Goal: Task Accomplishment & Management: Manage account settings

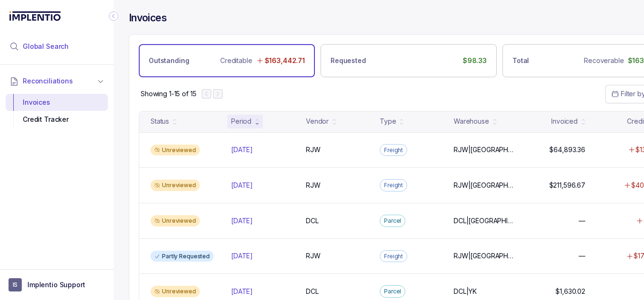
click at [57, 52] on li "Global Search" at bounding box center [57, 46] width 102 height 21
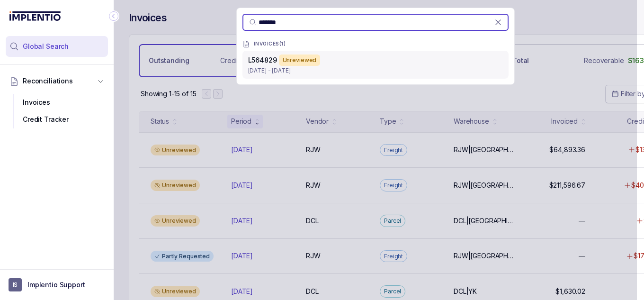
type input "*******"
click at [300, 70] on p "Oct 13 - Oct 13, 2025" at bounding box center [375, 70] width 255 height 9
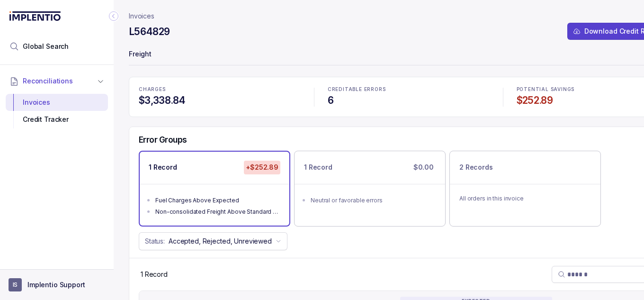
click at [77, 283] on p "Implentio Support" at bounding box center [56, 284] width 58 height 9
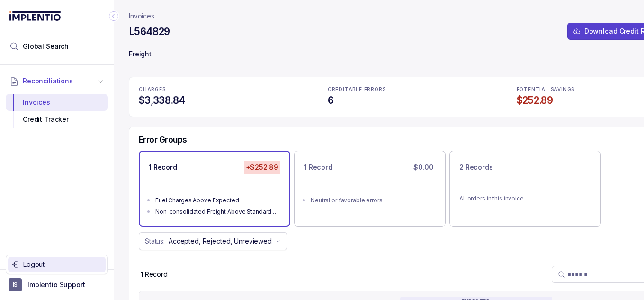
click at [55, 262] on p "Logout" at bounding box center [62, 263] width 79 height 9
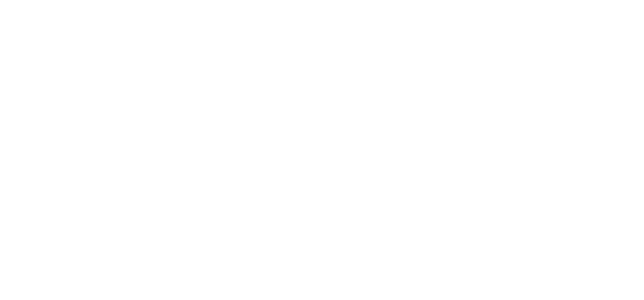
click at [37, 0] on html at bounding box center [322, 0] width 644 height 0
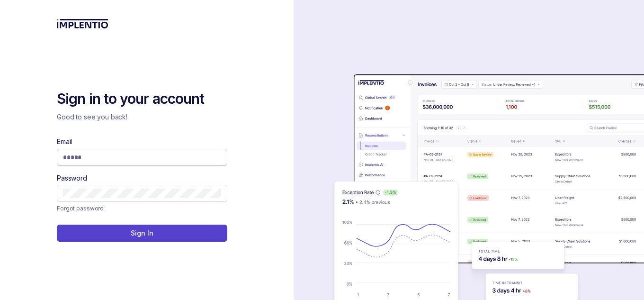
click at [145, 150] on span at bounding box center [142, 157] width 170 height 17
click at [145, 155] on input "Email" at bounding box center [142, 156] width 158 height 9
type input "*"
click at [145, 159] on input "Email" at bounding box center [142, 156] width 158 height 9
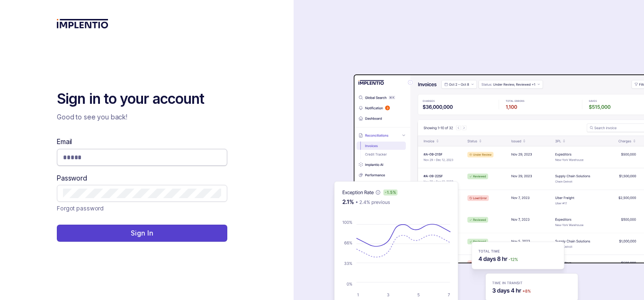
click at [219, 158] on input "Email" at bounding box center [142, 156] width 158 height 9
click at [195, 158] on input "Email" at bounding box center [142, 156] width 158 height 9
click at [122, 159] on input "***" at bounding box center [138, 156] width 151 height 9
type input "*"
click at [133, 156] on input "Email" at bounding box center [142, 156] width 158 height 9
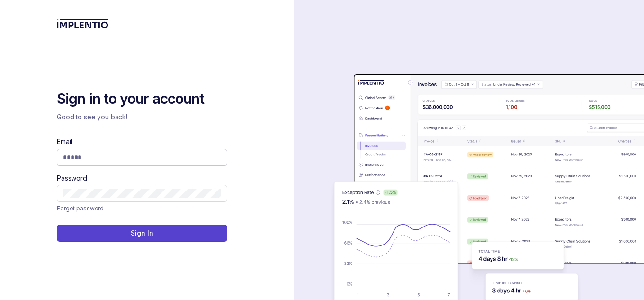
click at [133, 156] on input "Email" at bounding box center [142, 156] width 158 height 9
click at [211, 150] on span at bounding box center [142, 157] width 170 height 17
click at [203, 152] on input "Email" at bounding box center [142, 156] width 158 height 9
click at [130, 156] on input "Email" at bounding box center [142, 156] width 158 height 9
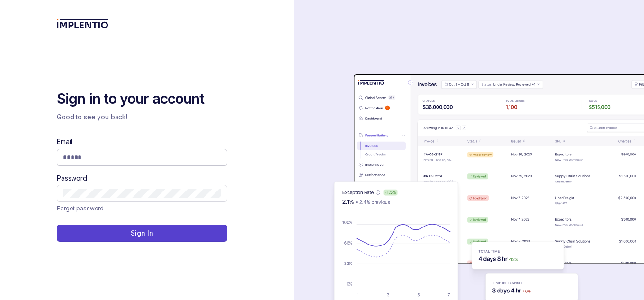
click at [130, 156] on input "Email" at bounding box center [142, 156] width 158 height 9
click at [145, 151] on span at bounding box center [142, 157] width 170 height 17
click at [137, 159] on input "Email" at bounding box center [142, 156] width 158 height 9
click at [138, 163] on span at bounding box center [142, 157] width 170 height 17
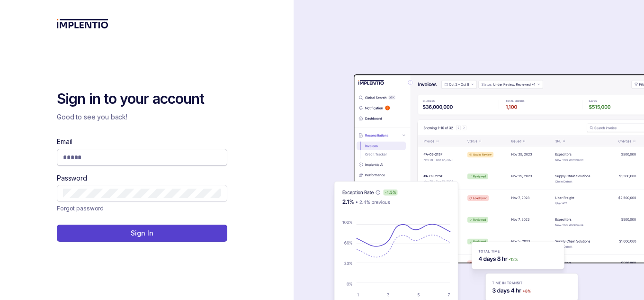
click at [151, 157] on input "Email" at bounding box center [142, 156] width 158 height 9
click at [161, 155] on input "Email" at bounding box center [142, 156] width 158 height 9
click at [151, 151] on span at bounding box center [142, 157] width 170 height 17
click at [109, 161] on input "Email" at bounding box center [142, 156] width 158 height 9
type input "*"
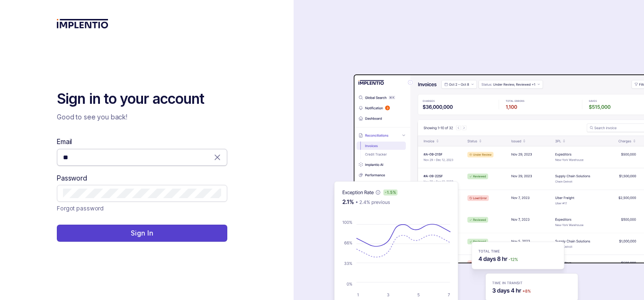
type input "*"
click at [183, 159] on input "Email" at bounding box center [142, 156] width 158 height 9
type input "*"
click at [131, 159] on input "Email" at bounding box center [142, 156] width 158 height 9
click at [191, 153] on input "Email" at bounding box center [142, 156] width 158 height 9
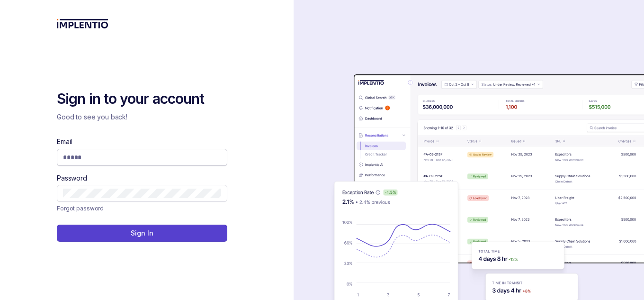
click at [180, 159] on input "Email" at bounding box center [142, 156] width 158 height 9
type input "*"
click at [177, 160] on input "Email" at bounding box center [142, 156] width 158 height 9
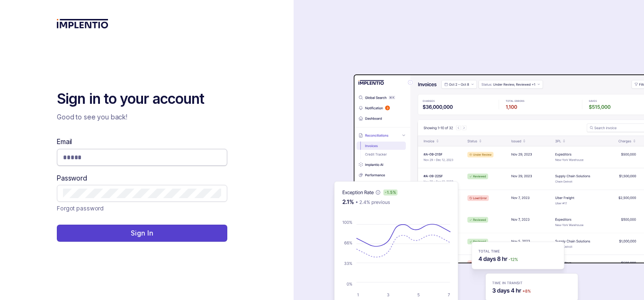
click at [177, 160] on input "Email" at bounding box center [142, 156] width 158 height 9
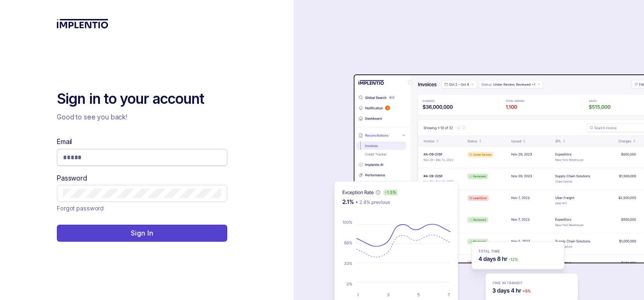
click at [151, 158] on input "Email" at bounding box center [142, 156] width 158 height 9
click at [127, 157] on input "Email" at bounding box center [142, 156] width 158 height 9
type input "*"
click at [305, 103] on div "auth background image" at bounding box center [487, 189] width 388 height 379
click at [172, 153] on input "Email" at bounding box center [142, 156] width 158 height 9
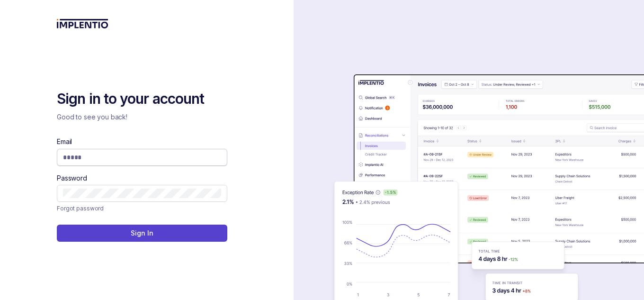
click at [150, 163] on span at bounding box center [142, 157] width 170 height 17
click at [155, 155] on input "*" at bounding box center [142, 156] width 158 height 9
type input "*"
click at [153, 155] on input "Email" at bounding box center [142, 156] width 158 height 9
click at [88, 22] on img at bounding box center [83, 23] width 52 height 9
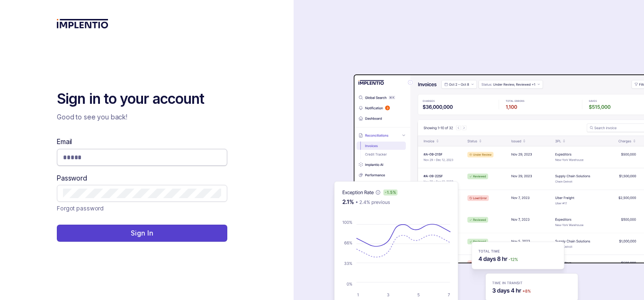
click at [172, 161] on input "Email" at bounding box center [142, 156] width 158 height 9
click at [142, 157] on input "Email" at bounding box center [142, 156] width 158 height 9
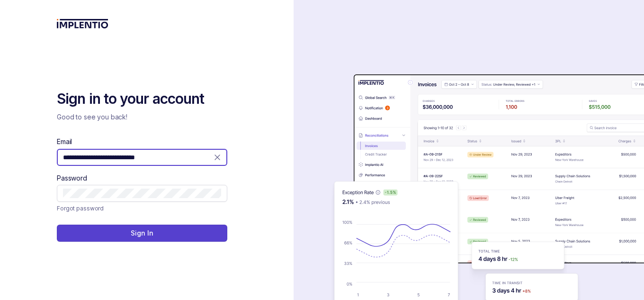
type input "**********"
